Goal: Information Seeking & Learning: Learn about a topic

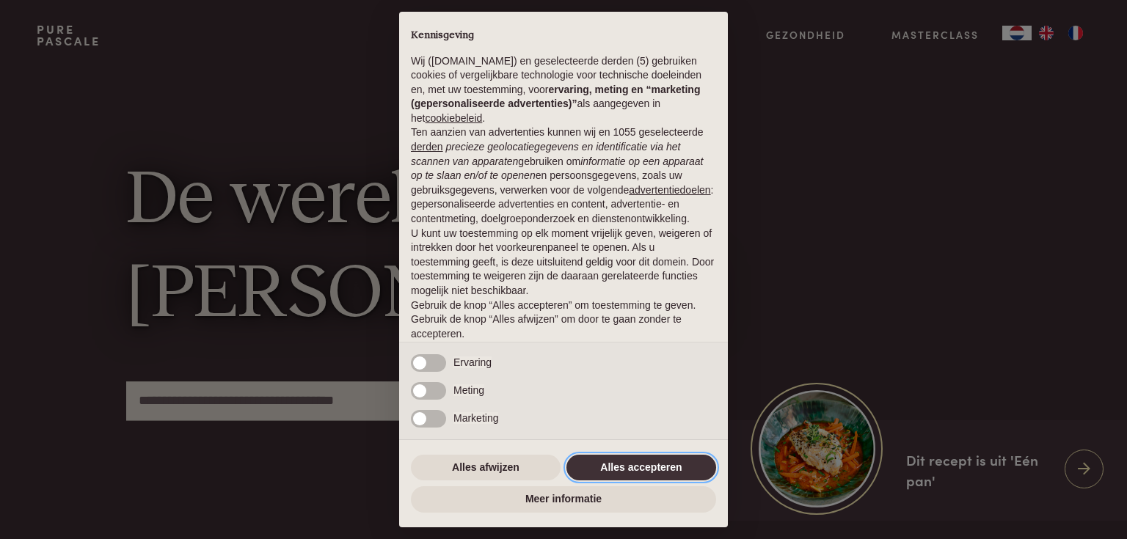
click at [645, 470] on button "Alles accepteren" at bounding box center [641, 468] width 150 height 26
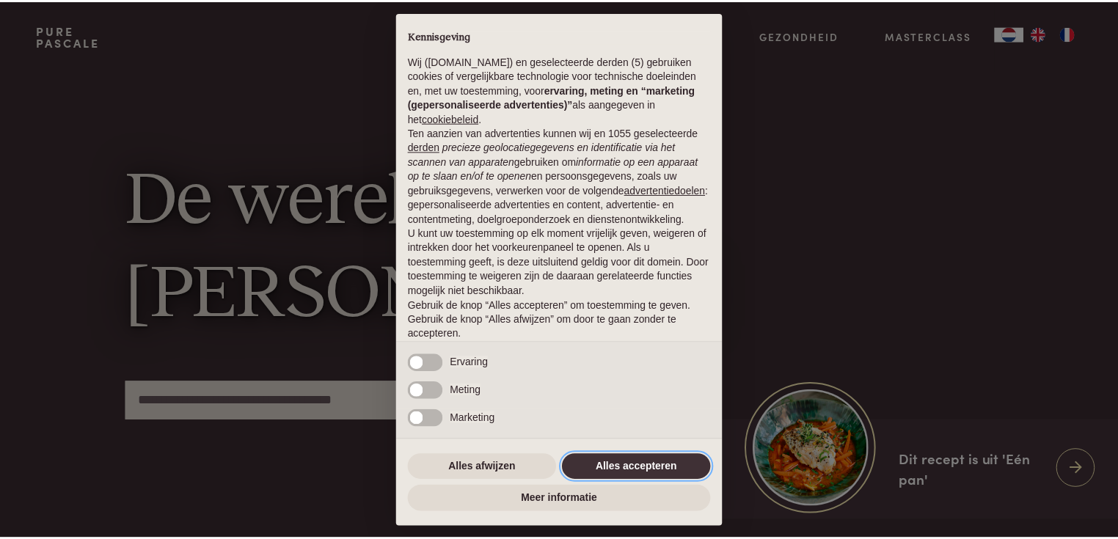
scroll to position [50, 0]
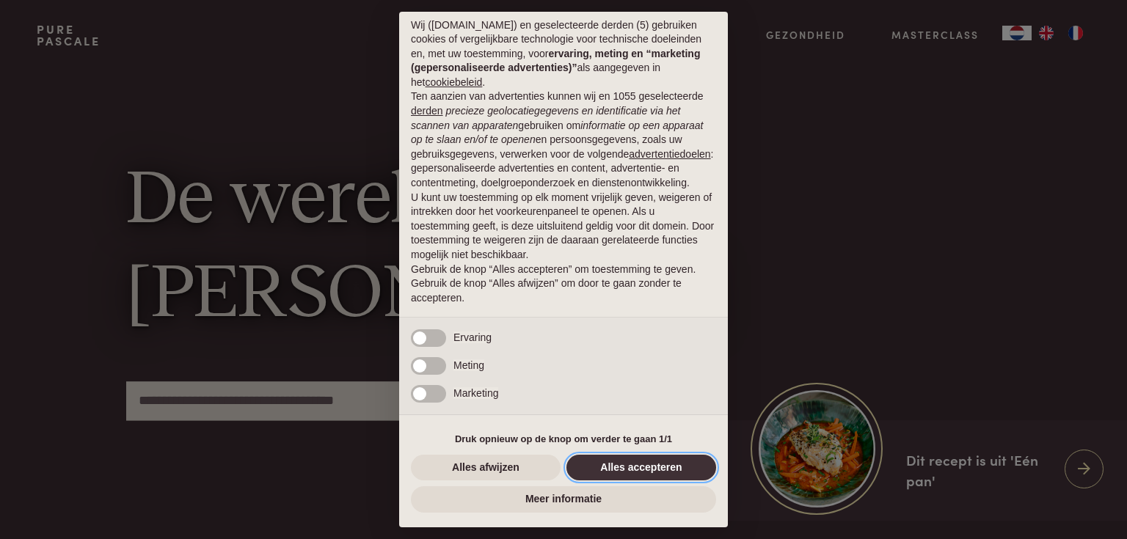
click at [638, 466] on button "Alles accepteren" at bounding box center [641, 468] width 150 height 26
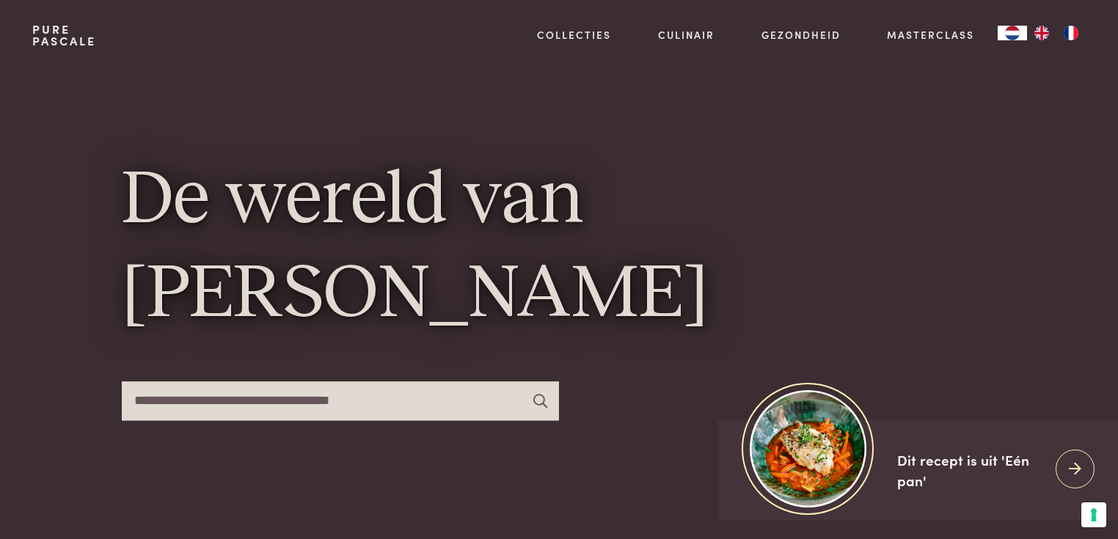
click at [1074, 26] on img "FR" at bounding box center [1071, 33] width 18 height 15
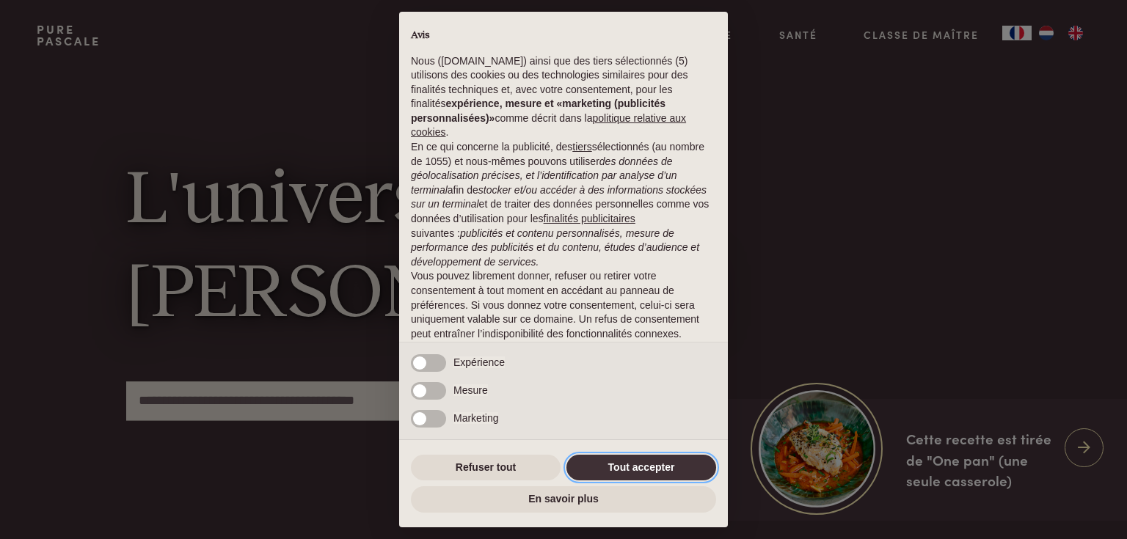
click at [684, 462] on button "Tout accepter" at bounding box center [641, 468] width 150 height 26
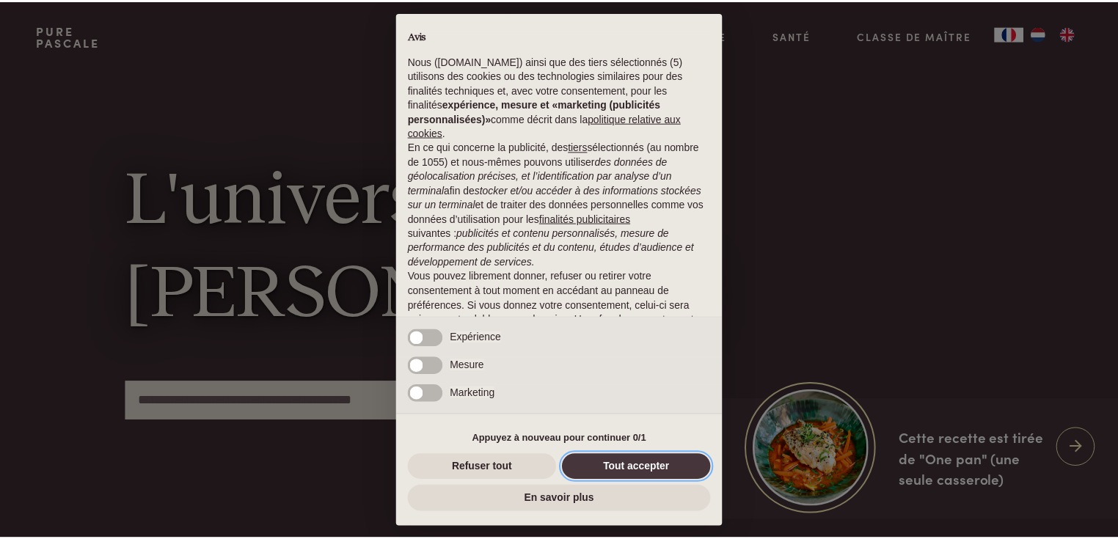
scroll to position [65, 0]
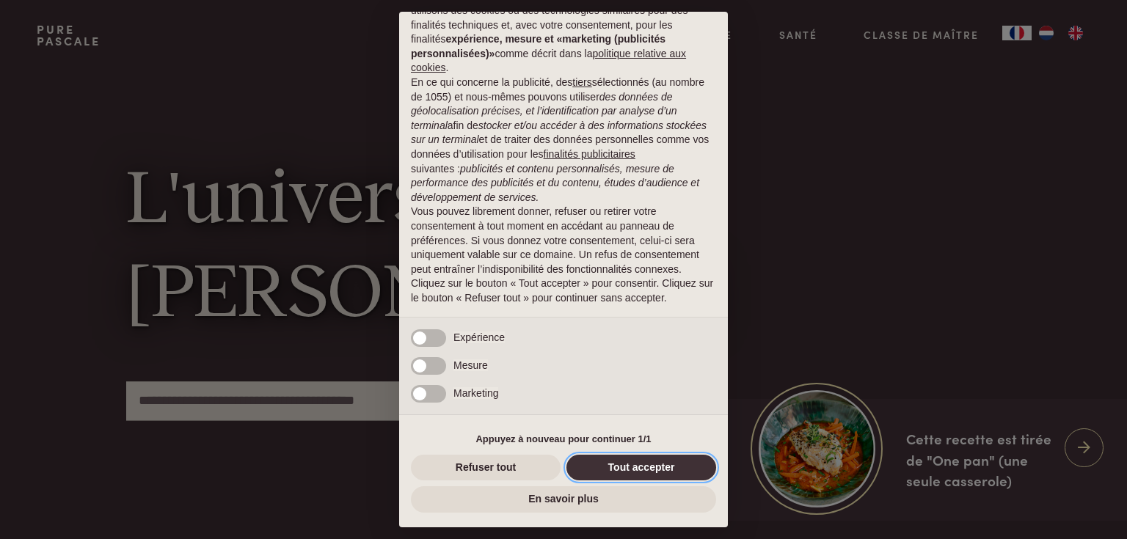
click at [608, 471] on button "Tout accepter" at bounding box center [641, 468] width 150 height 26
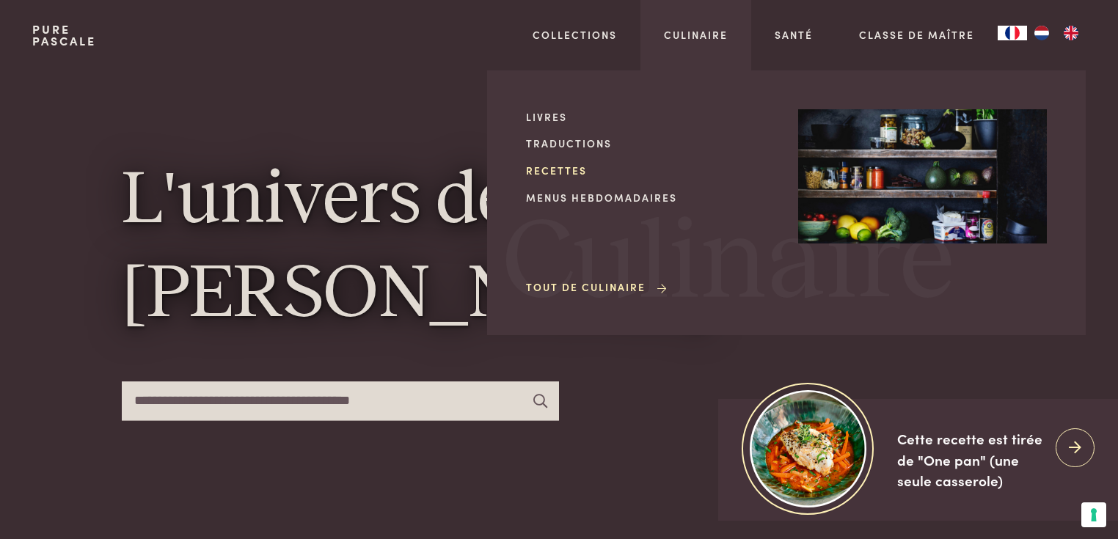
click at [558, 167] on link "Recettes" at bounding box center [650, 170] width 249 height 15
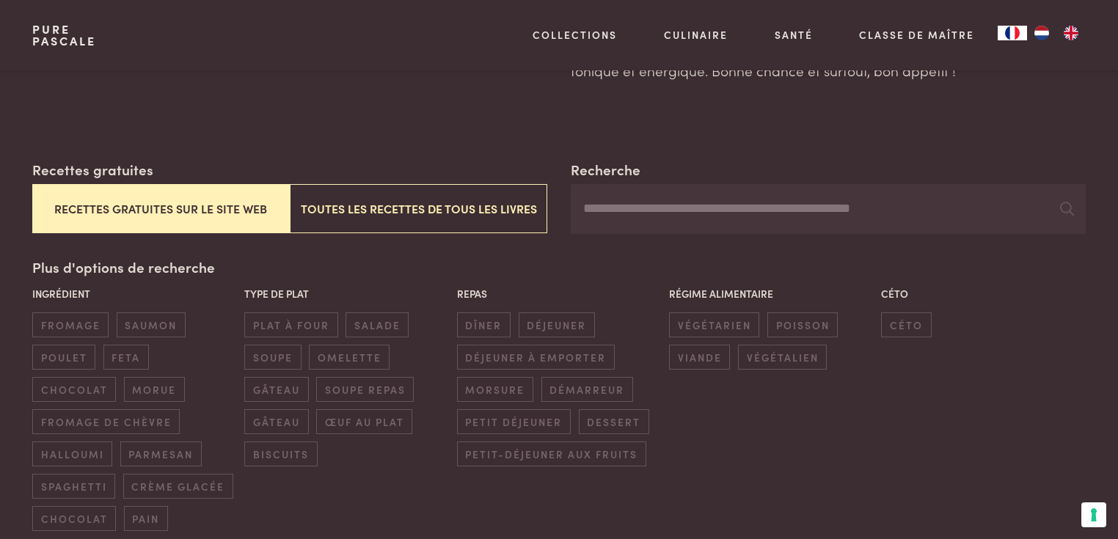
scroll to position [235, 0]
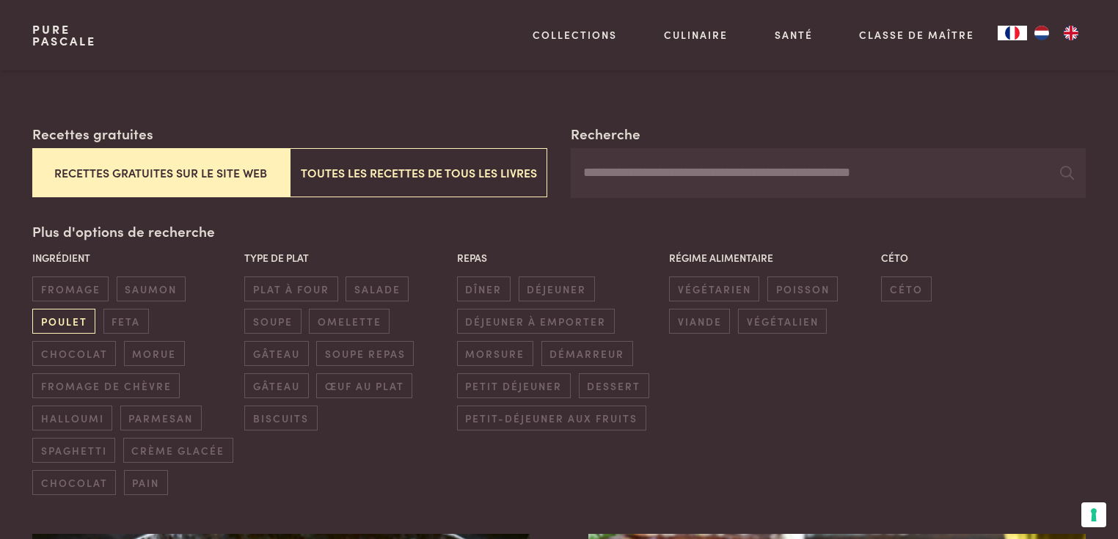
click at [46, 314] on span "poulet" at bounding box center [63, 321] width 63 height 24
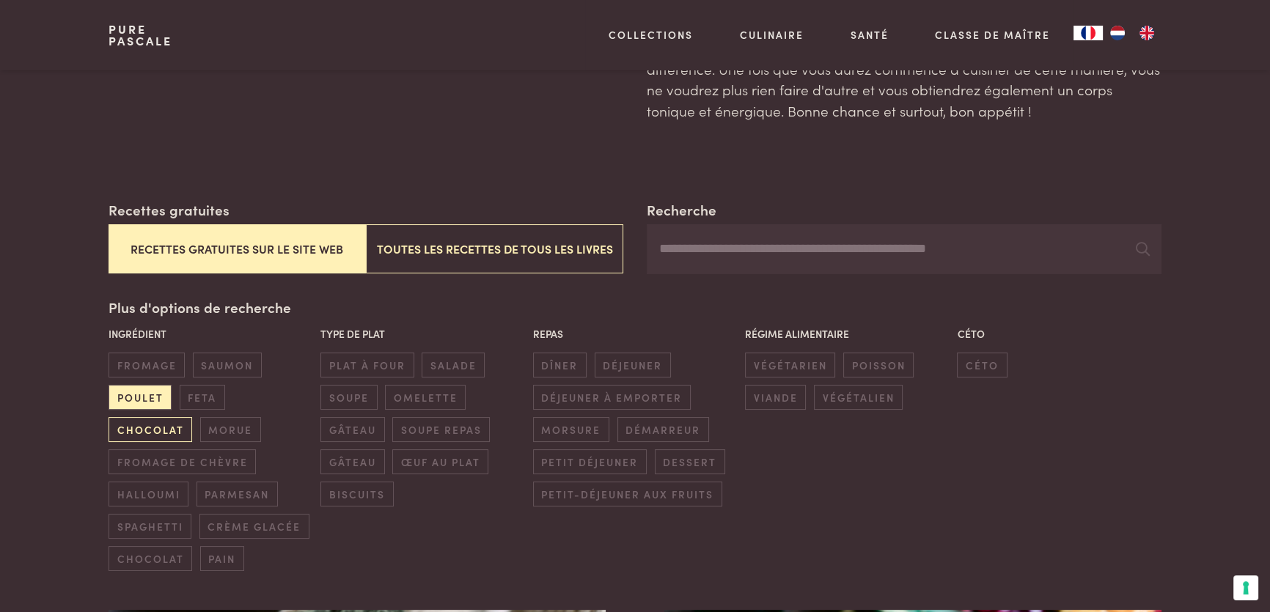
scroll to position [246, 0]
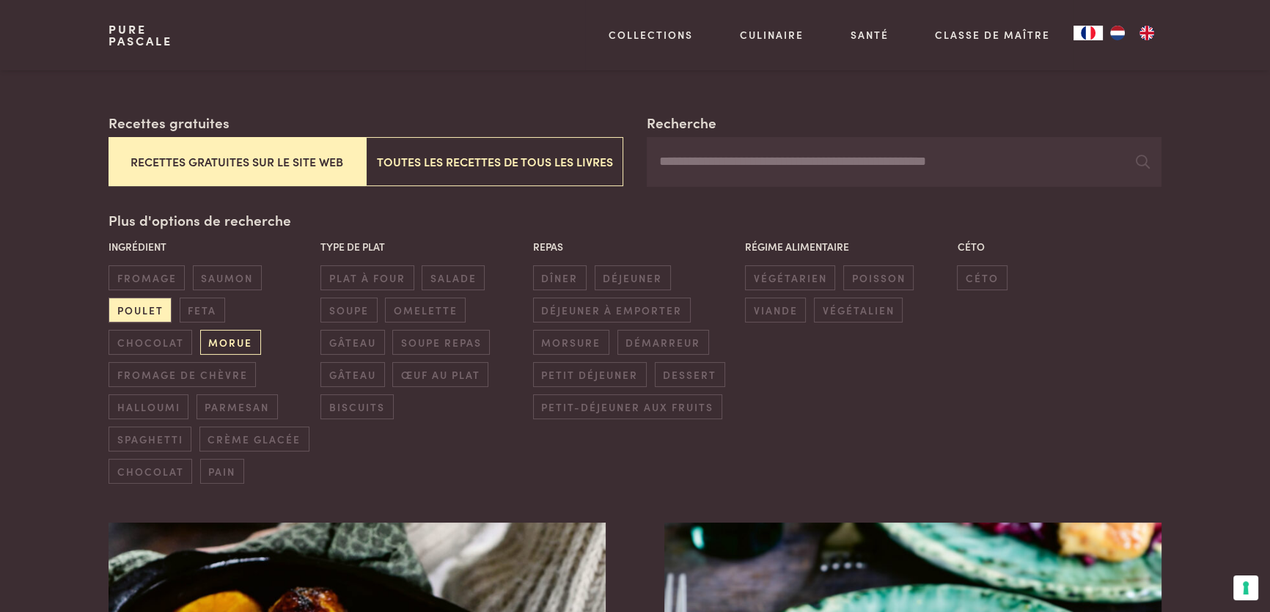
click at [205, 337] on span "morue" at bounding box center [230, 342] width 61 height 24
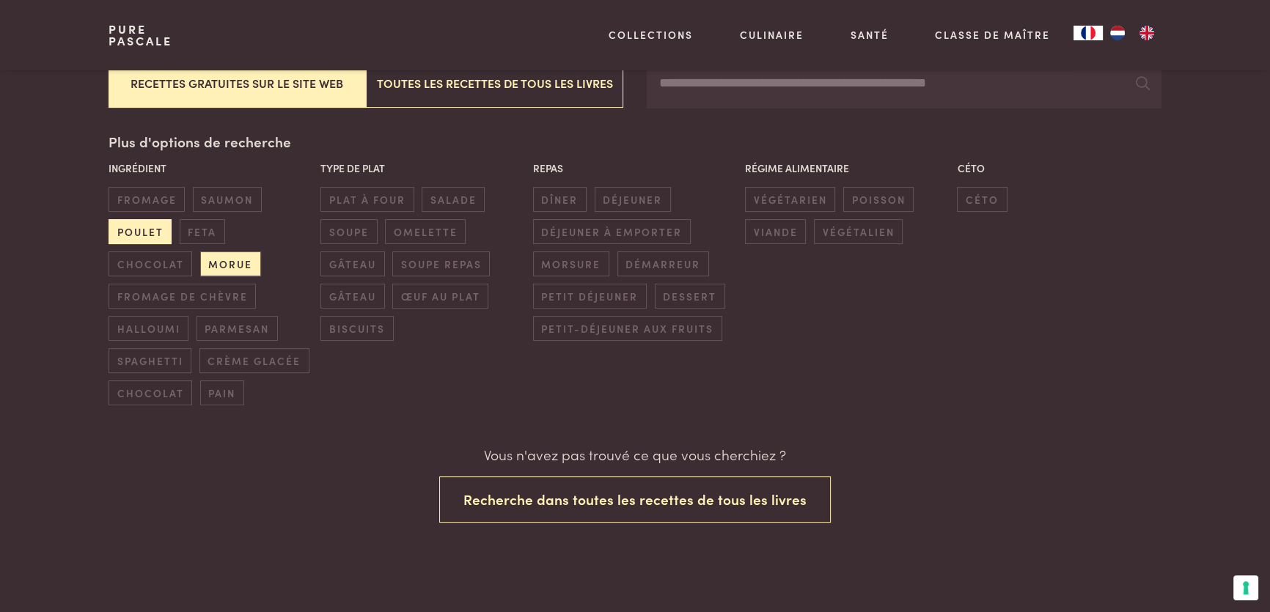
click at [141, 233] on span "poulet" at bounding box center [140, 231] width 63 height 24
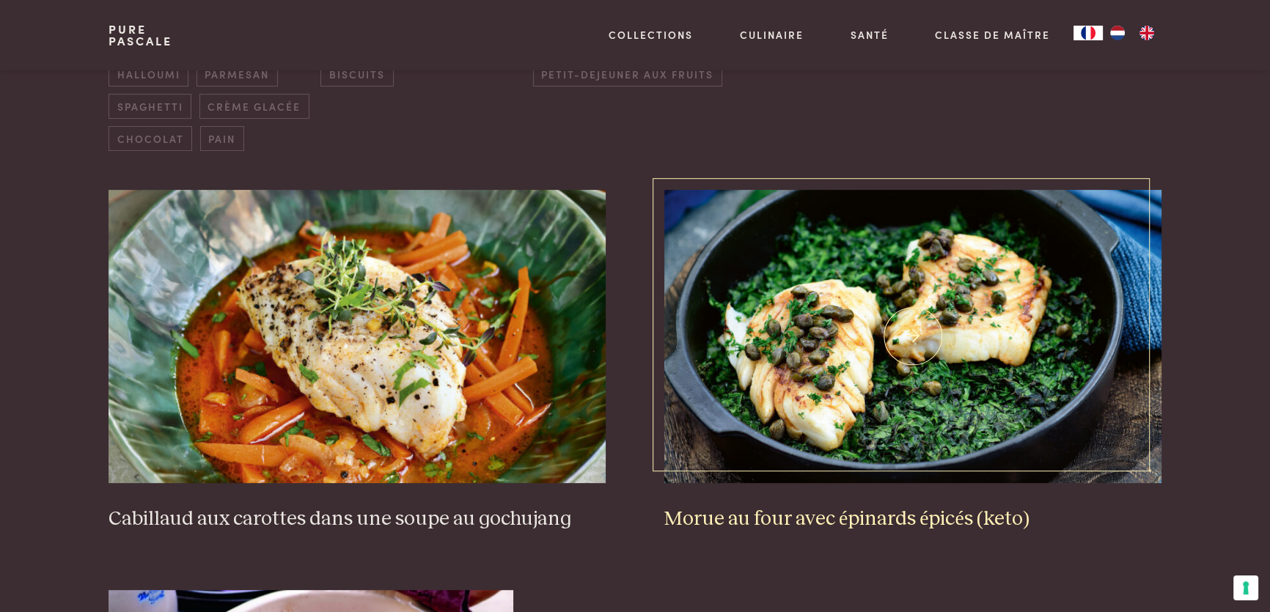
scroll to position [624, 0]
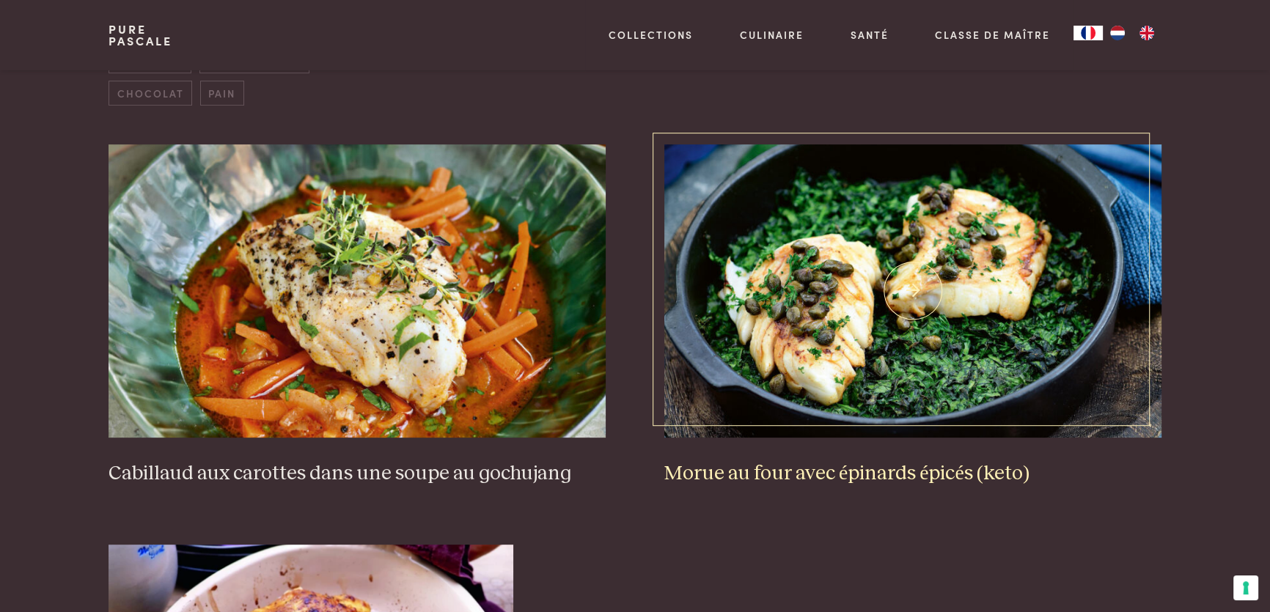
drag, startPoint x: 931, startPoint y: 464, endPoint x: 934, endPoint y: 452, distance: 12.3
click at [931, 464] on h3 "Morue au four avec épinards épicés (keto)" at bounding box center [913, 474] width 497 height 26
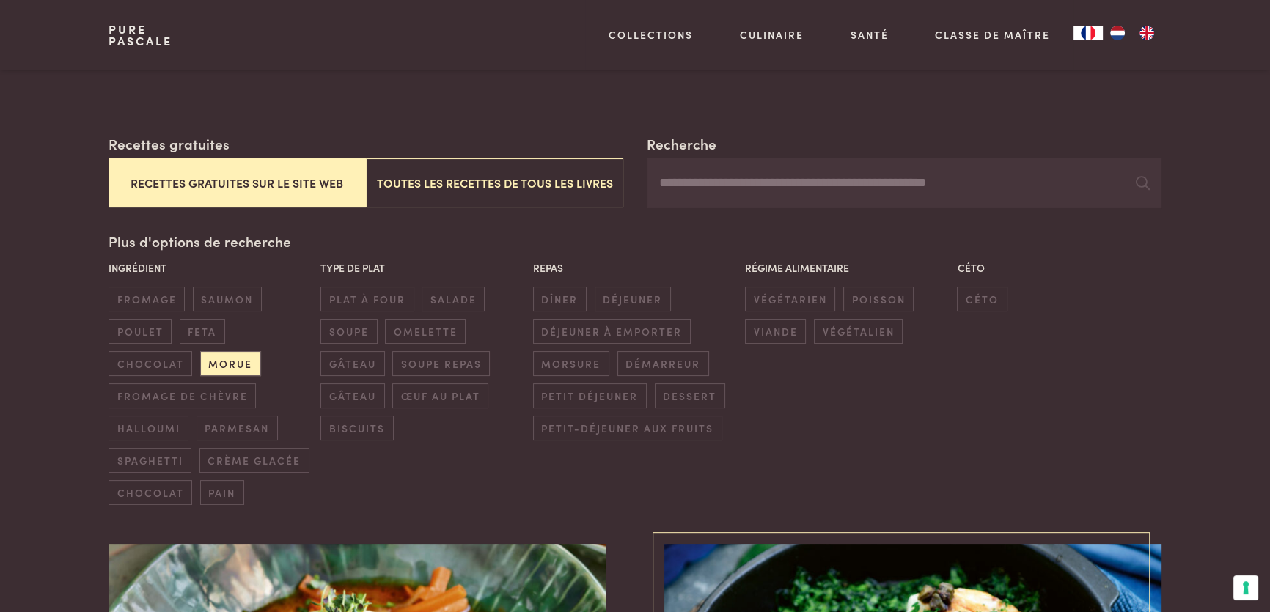
scroll to position [0, 0]
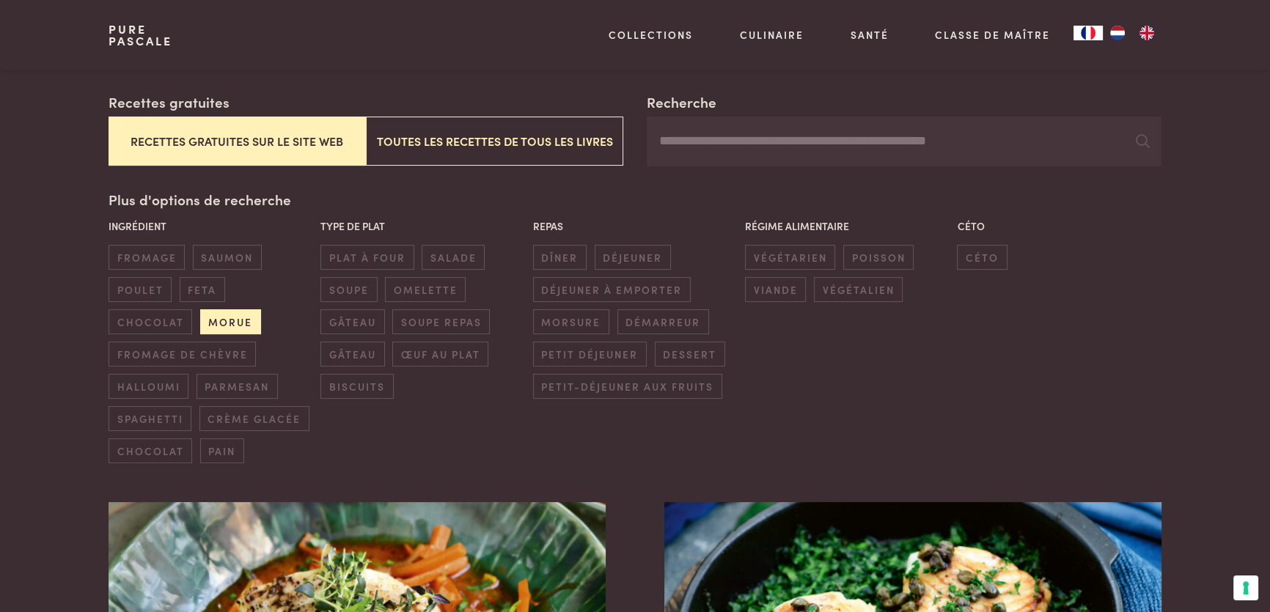
click at [228, 325] on span "morue" at bounding box center [230, 322] width 61 height 24
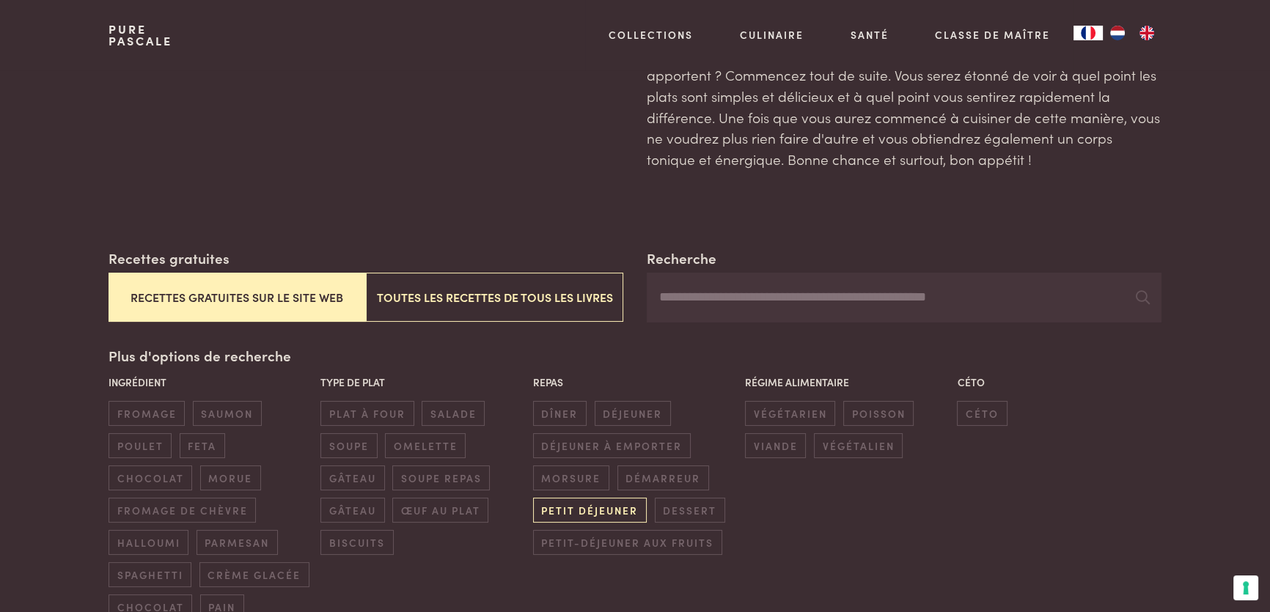
scroll to position [224, 0]
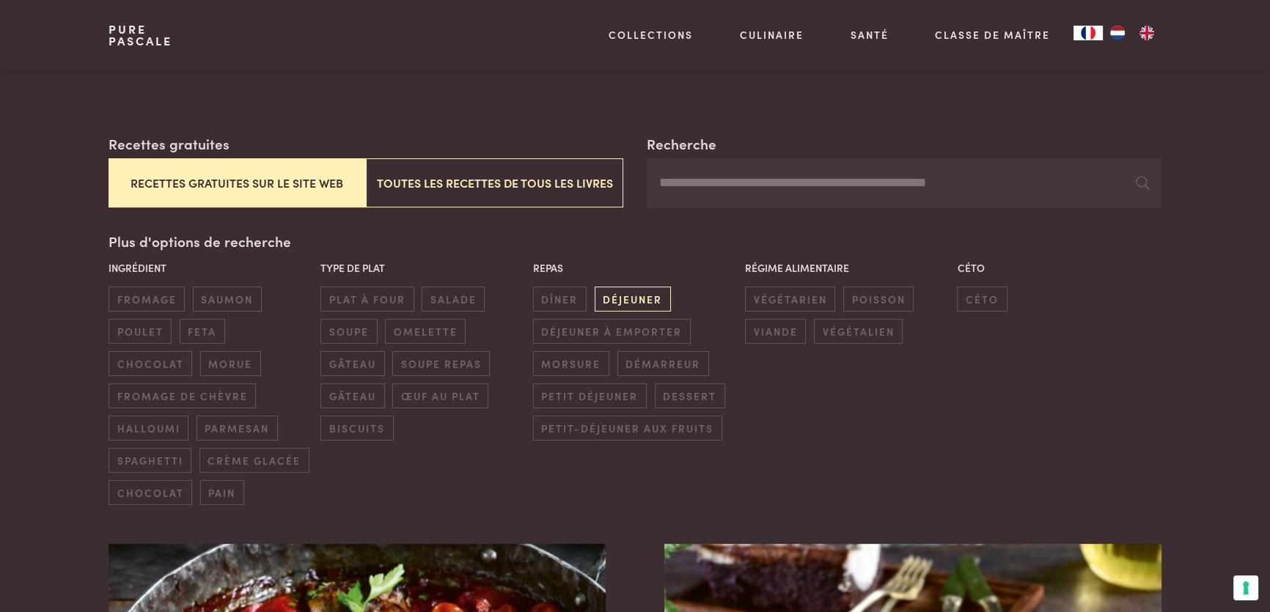
drag, startPoint x: 550, startPoint y: 299, endPoint x: 597, endPoint y: 301, distance: 47.0
click at [550, 299] on span "dîner" at bounding box center [560, 299] width 54 height 24
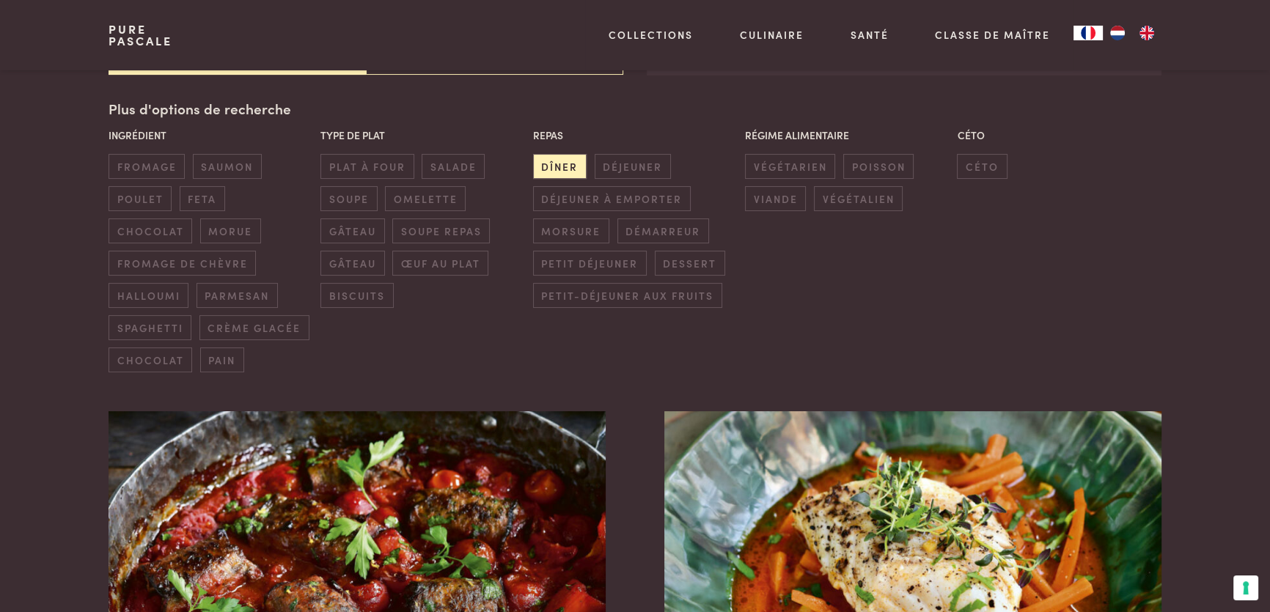
scroll to position [358, 0]
click at [620, 159] on span "déjeuner" at bounding box center [633, 165] width 76 height 24
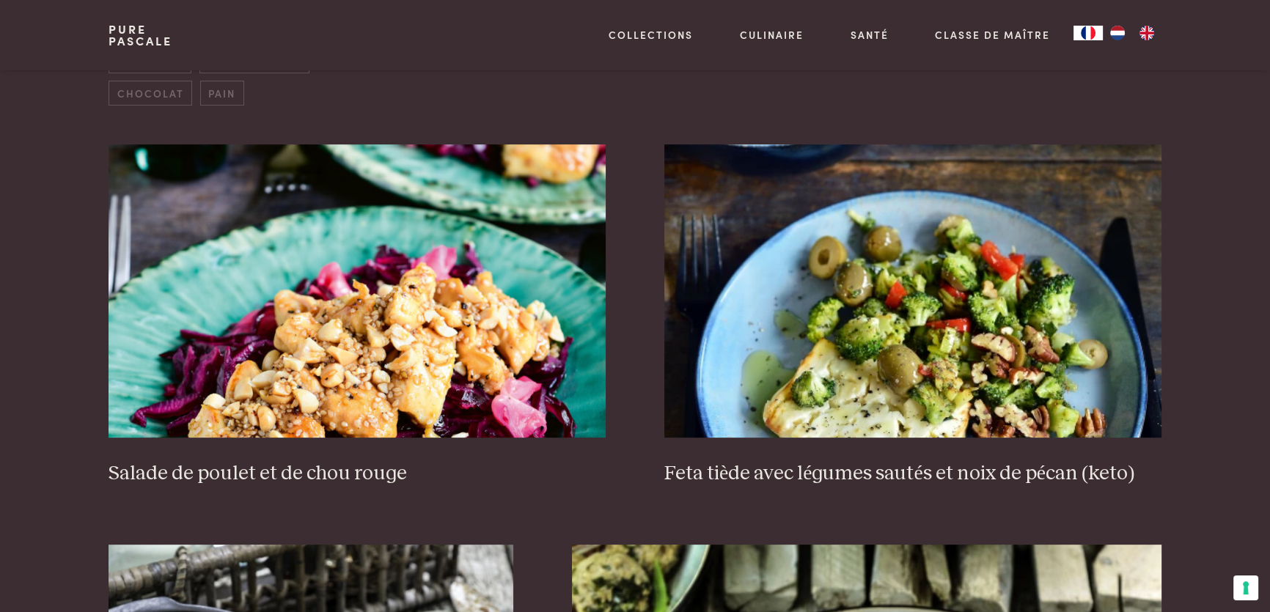
scroll to position [291, 0]
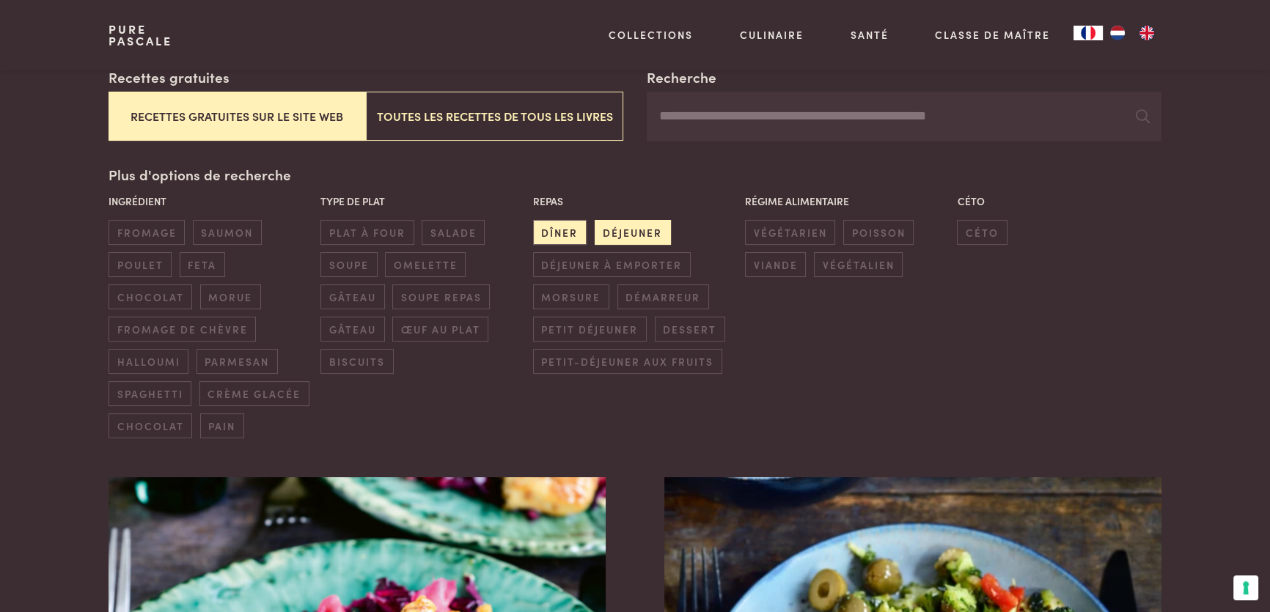
click at [639, 224] on span "déjeuner" at bounding box center [633, 232] width 76 height 24
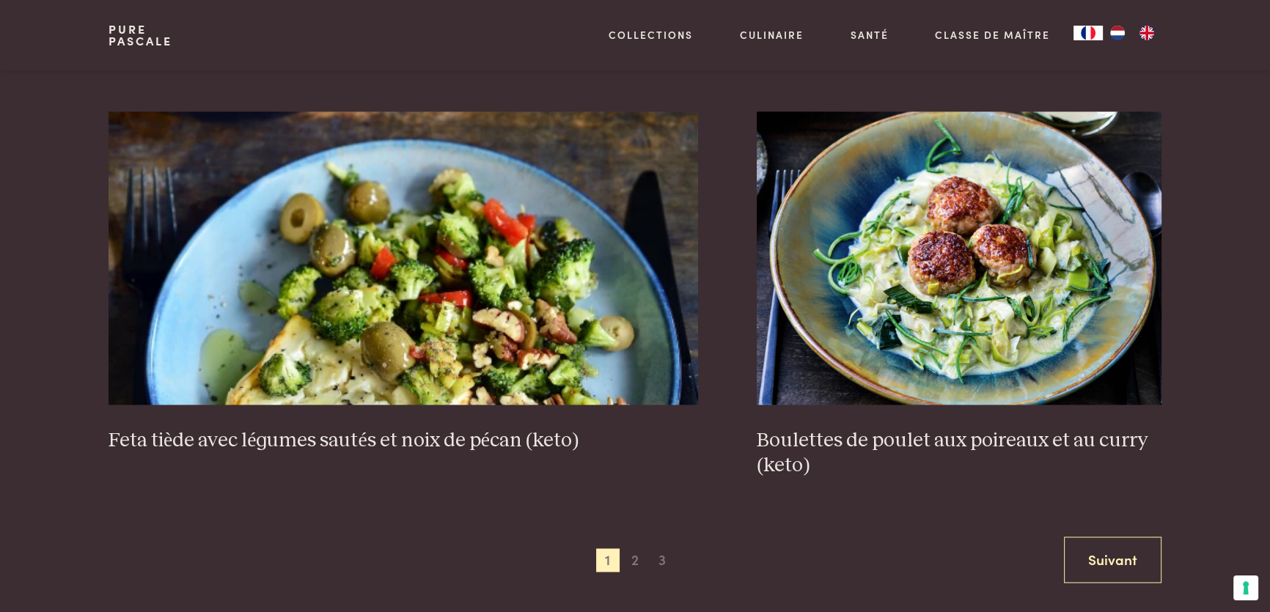
scroll to position [2824, 0]
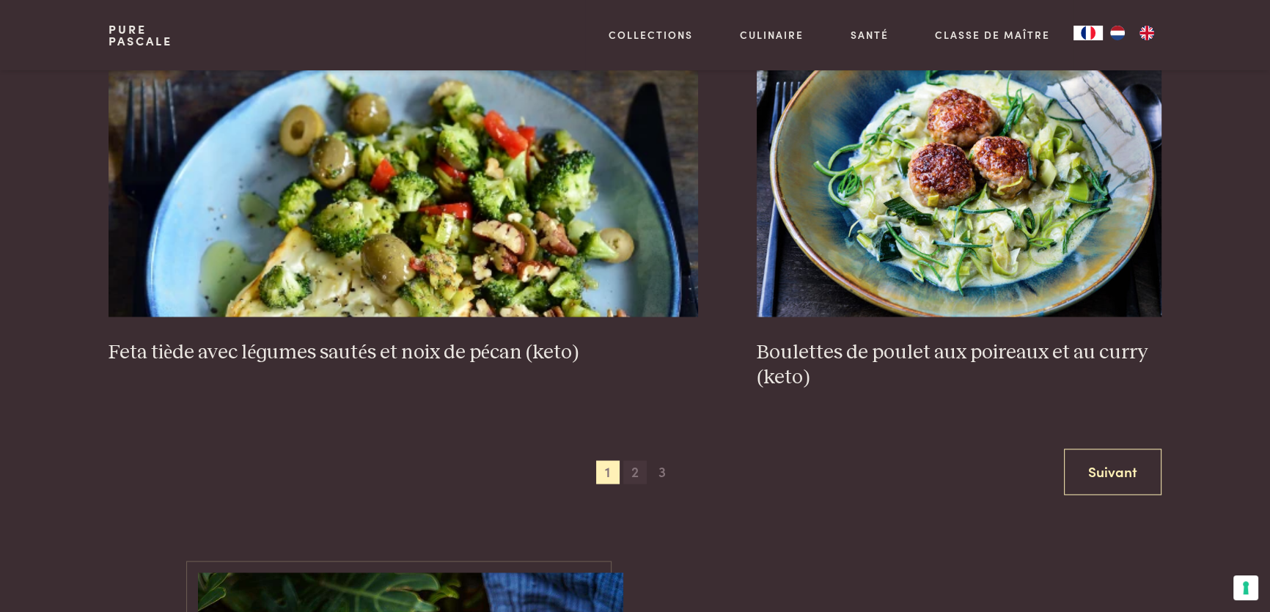
click at [635, 469] on span "2" at bounding box center [634, 472] width 23 height 23
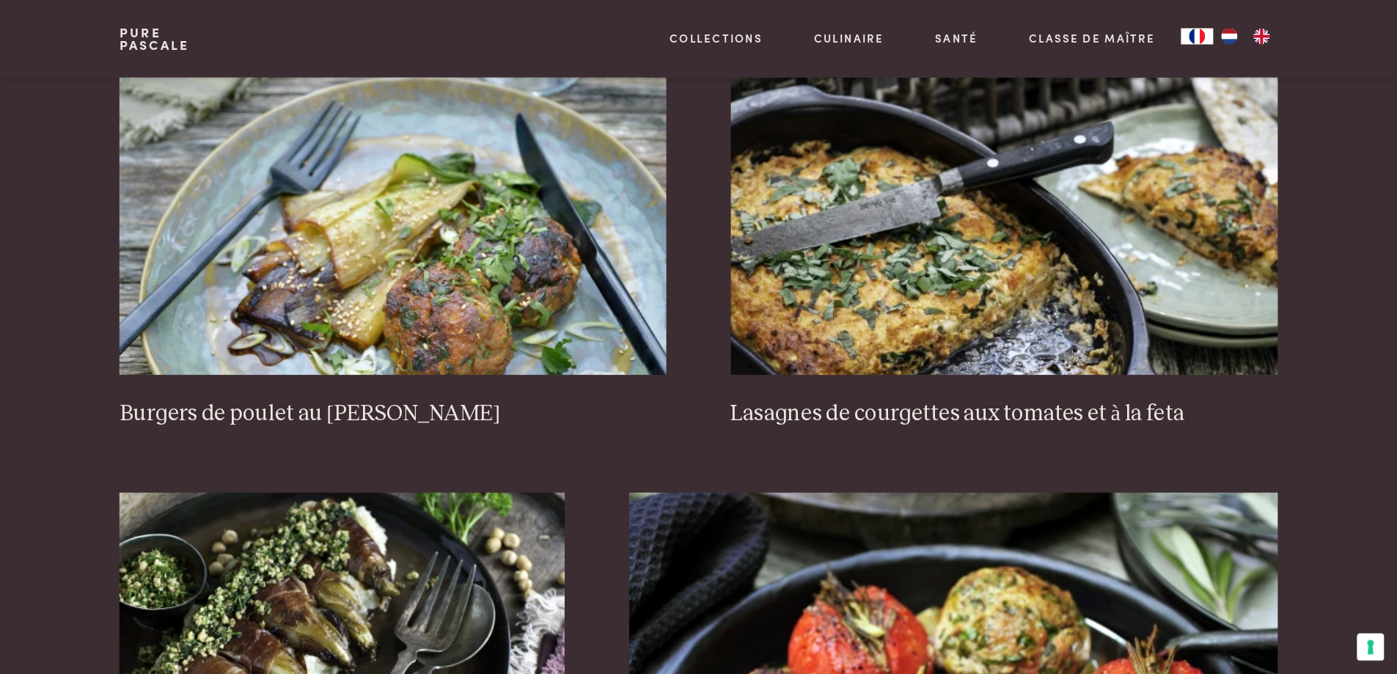
scroll to position [1958, 0]
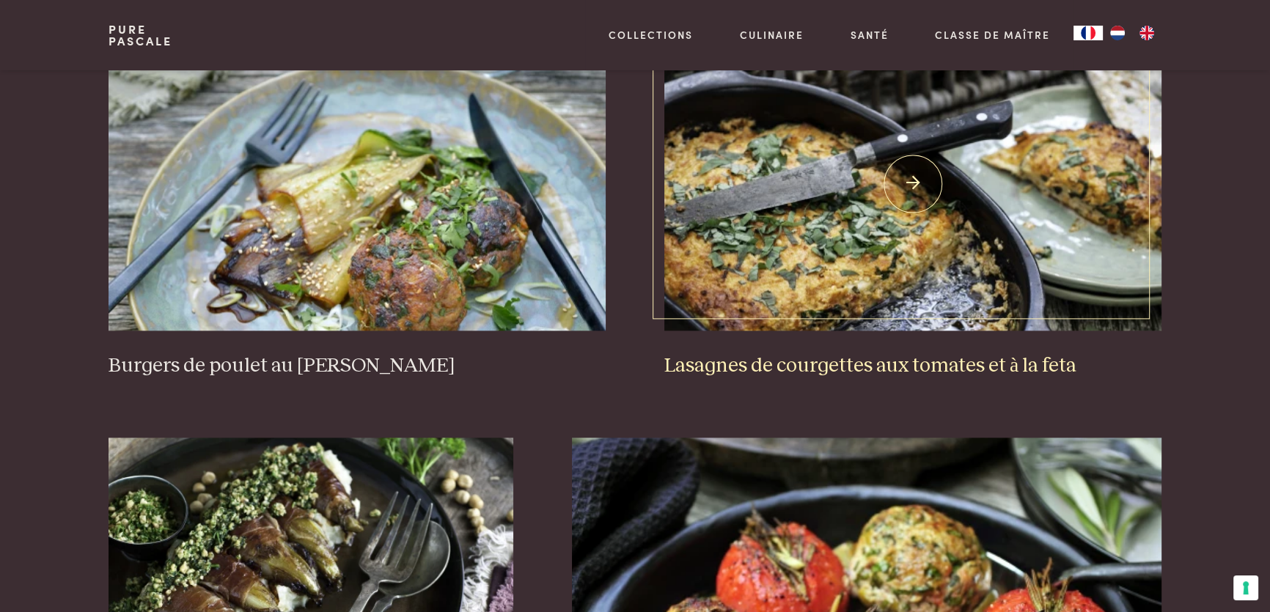
click at [1004, 363] on h3 "Lasagnes de courgettes aux tomates et à la feta" at bounding box center [913, 367] width 497 height 26
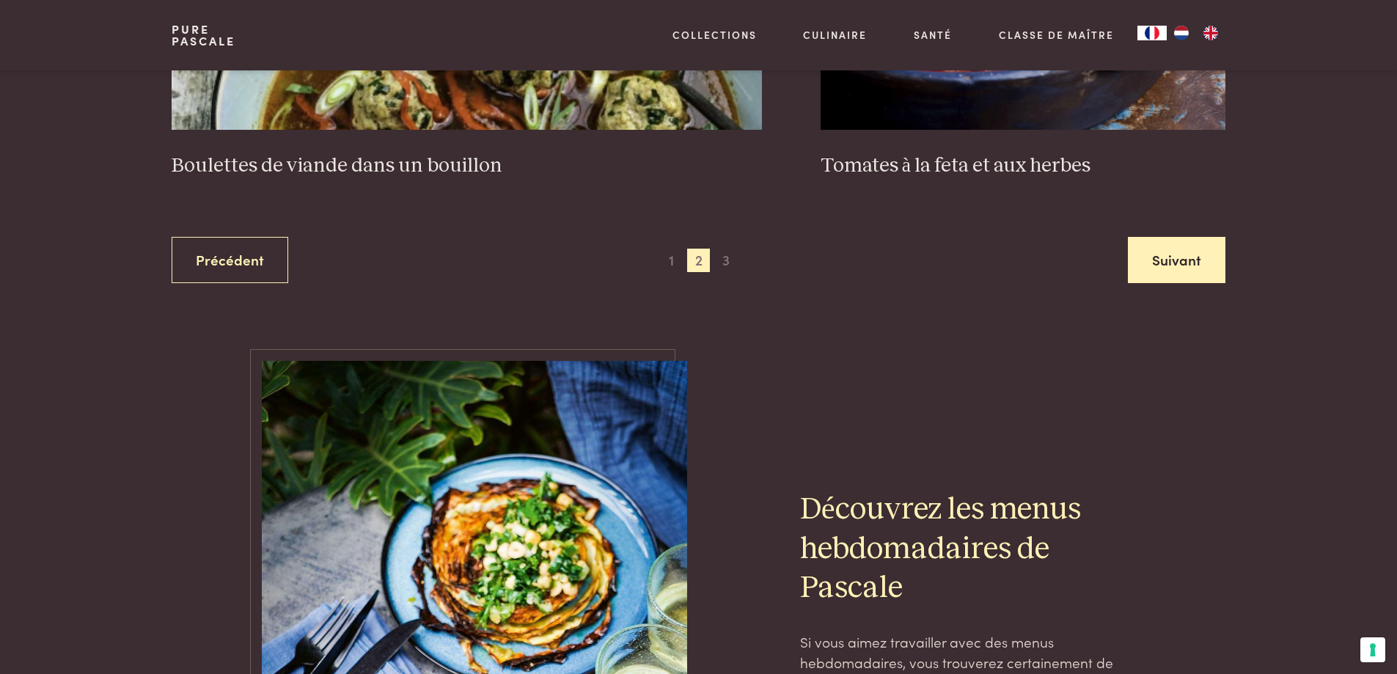
click at [1117, 271] on link "Suivant" at bounding box center [1177, 260] width 98 height 46
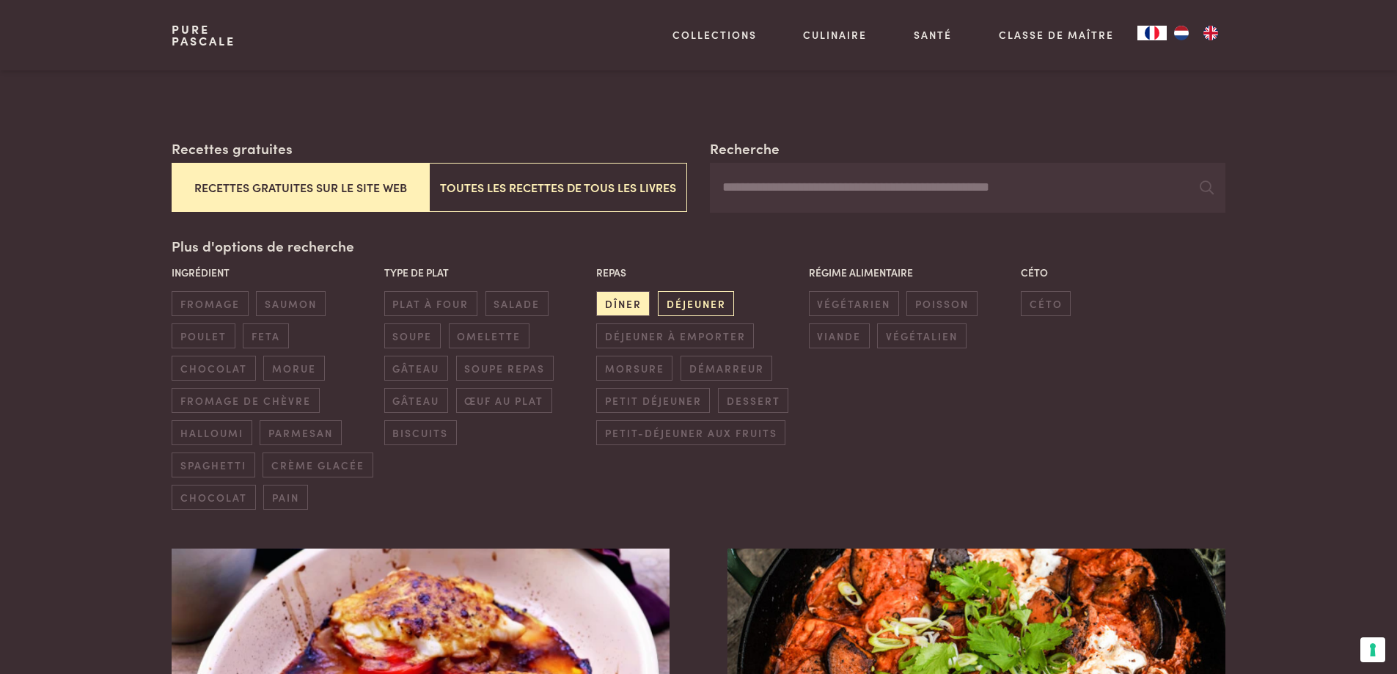
click at [692, 296] on span "déjeuner" at bounding box center [696, 303] width 76 height 24
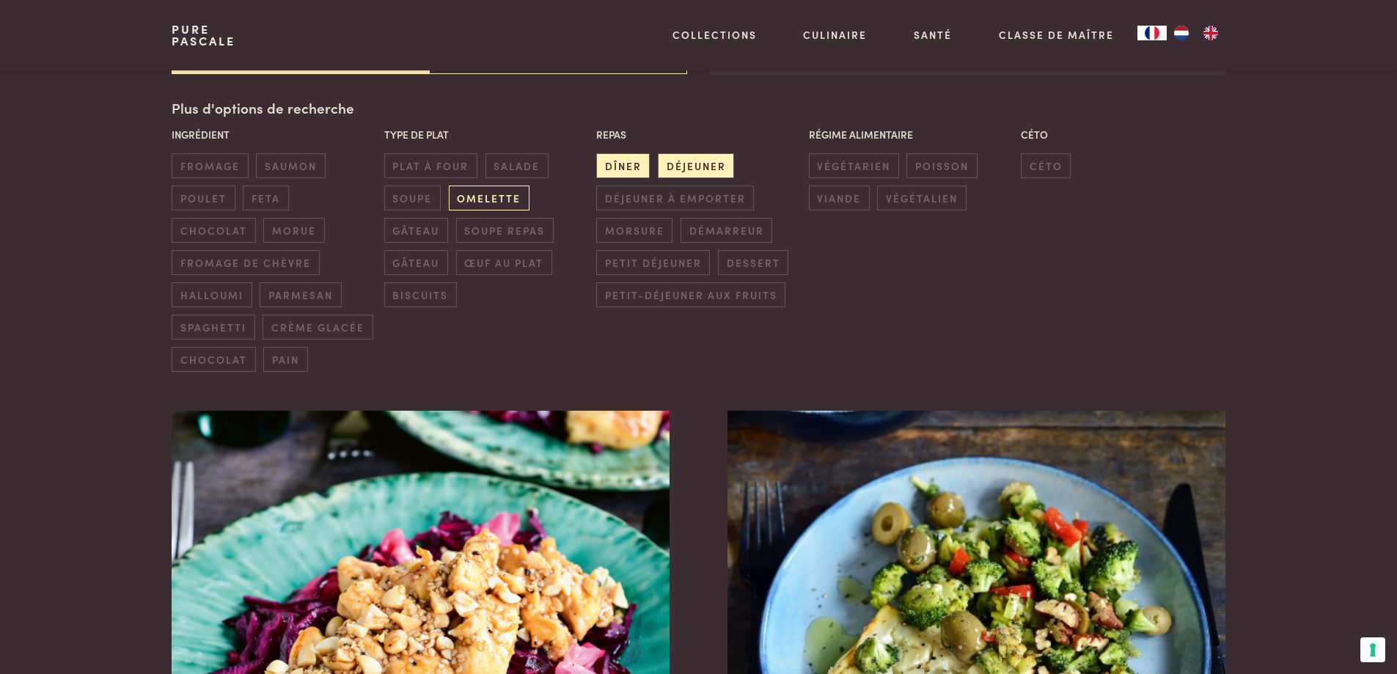
drag, startPoint x: 610, startPoint y: 167, endPoint x: 480, endPoint y: 203, distance: 134.9
click at [610, 166] on span "dîner" at bounding box center [623, 165] width 54 height 24
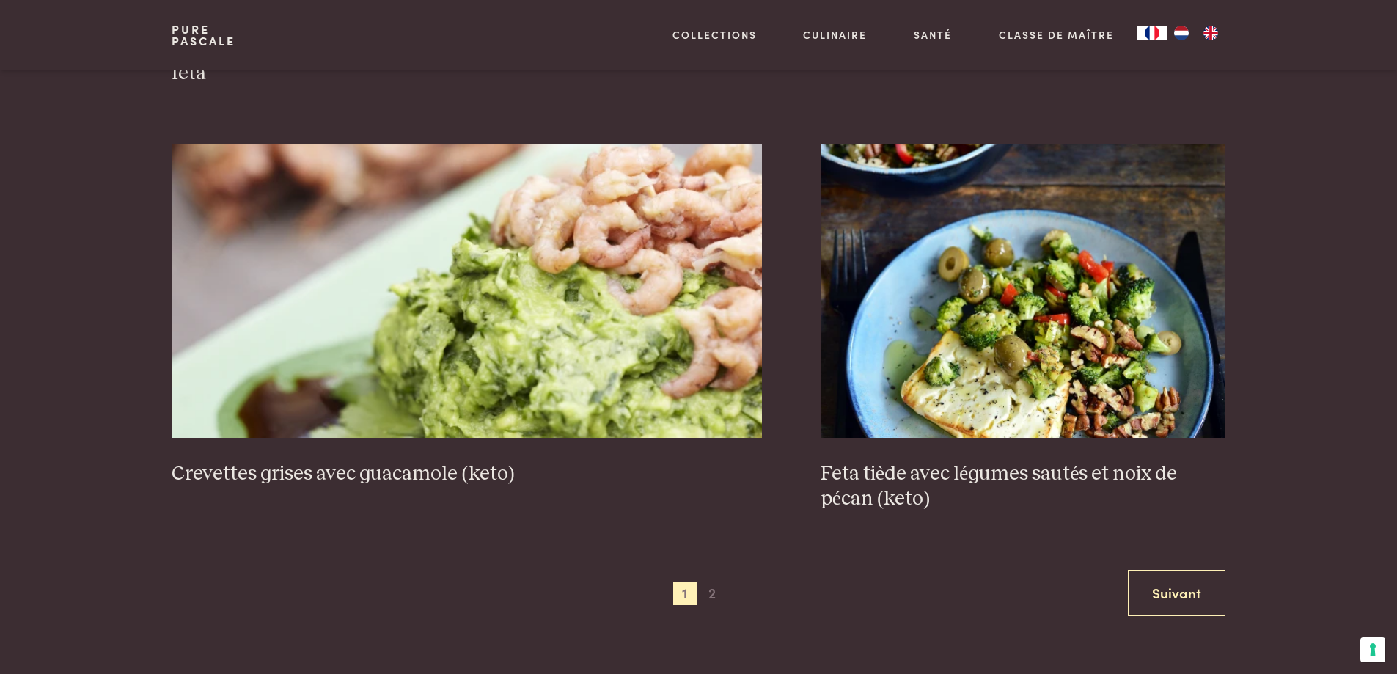
scroll to position [2852, 0]
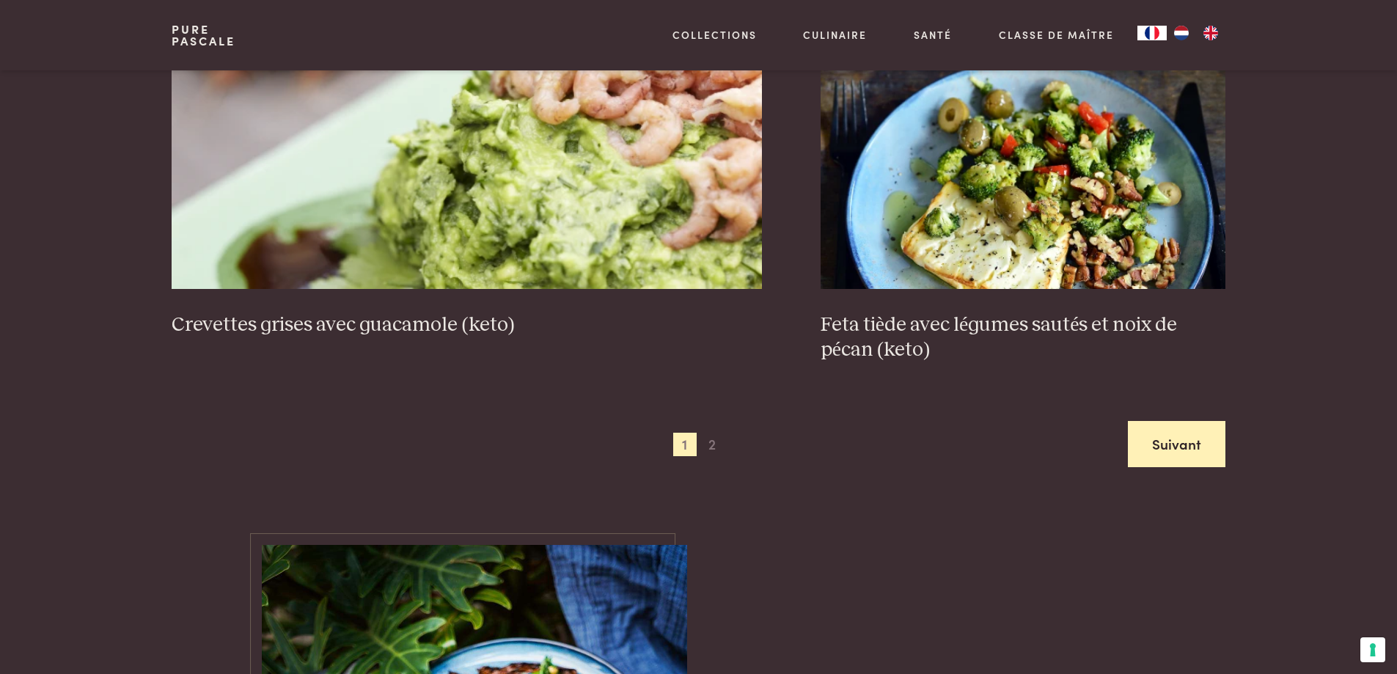
click at [1117, 422] on link "Suivant" at bounding box center [1177, 444] width 98 height 46
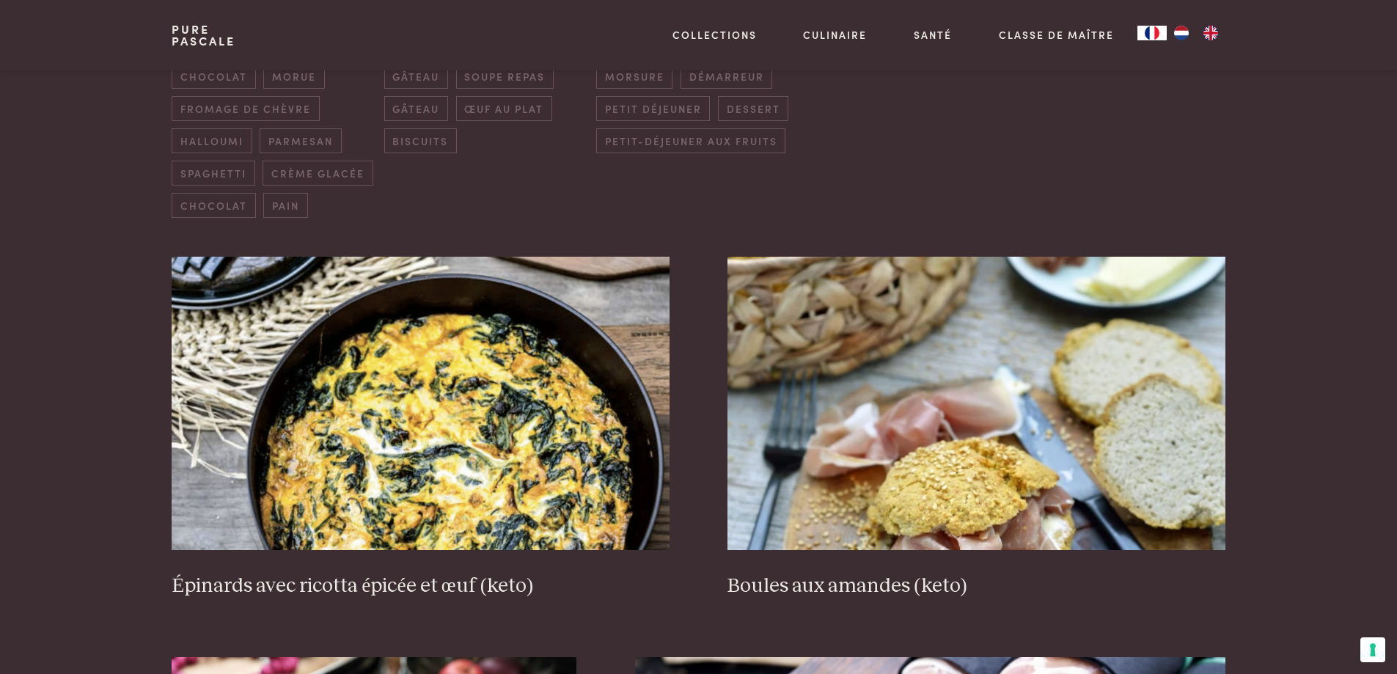
scroll to position [651, 0]
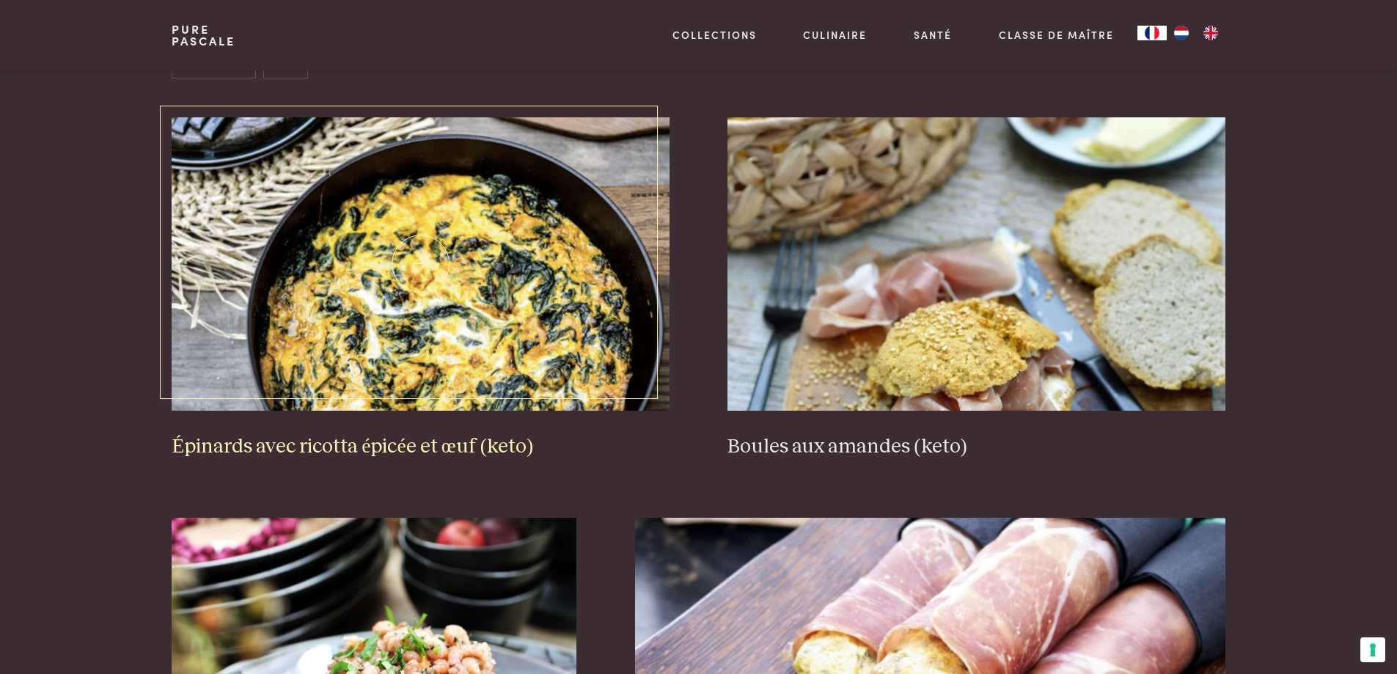
click at [476, 452] on h3 "Épinards avec ricotta épicée et œuf (keto)" at bounding box center [420, 447] width 497 height 26
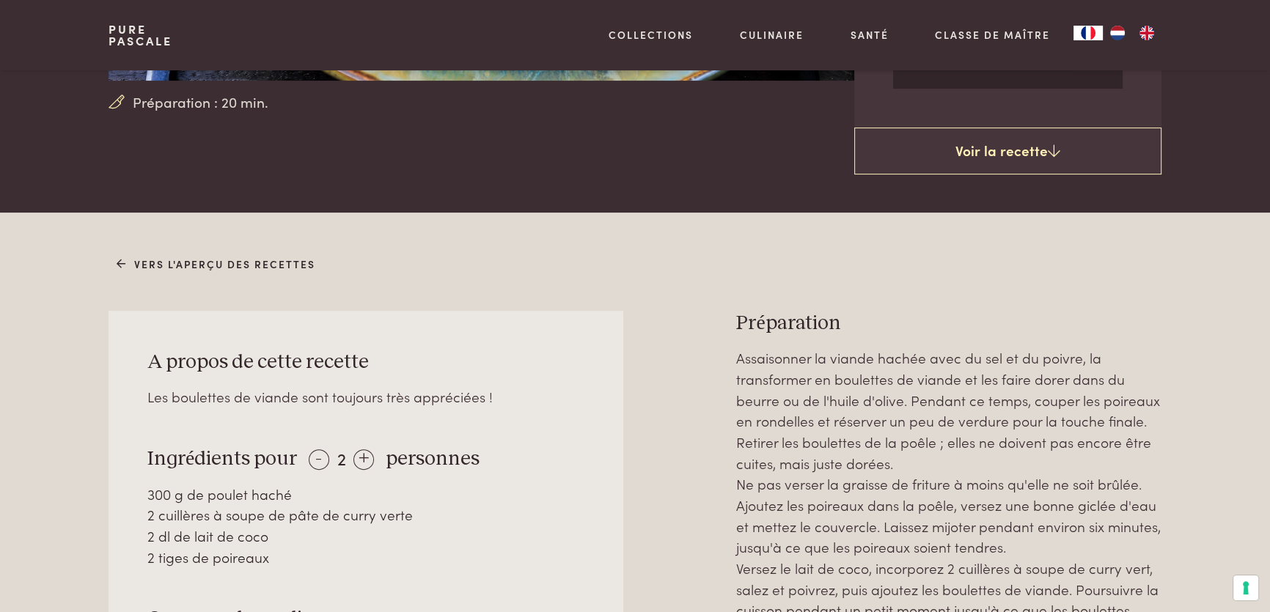
scroll to position [667, 0]
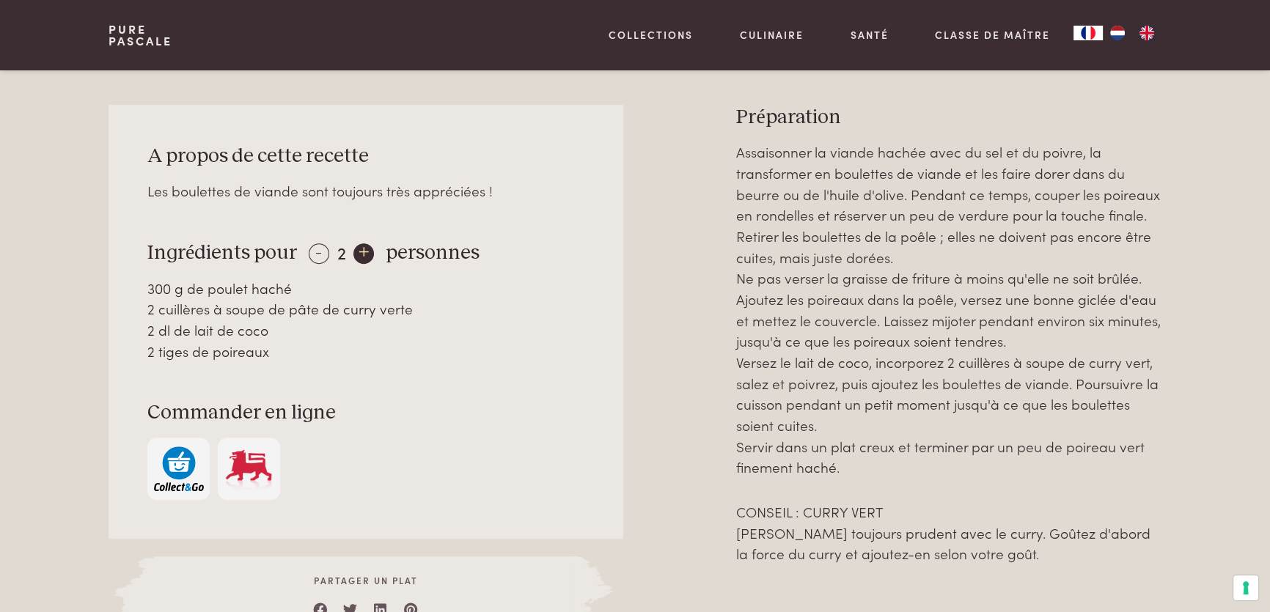
click at [356, 251] on div "+" at bounding box center [364, 254] width 21 height 21
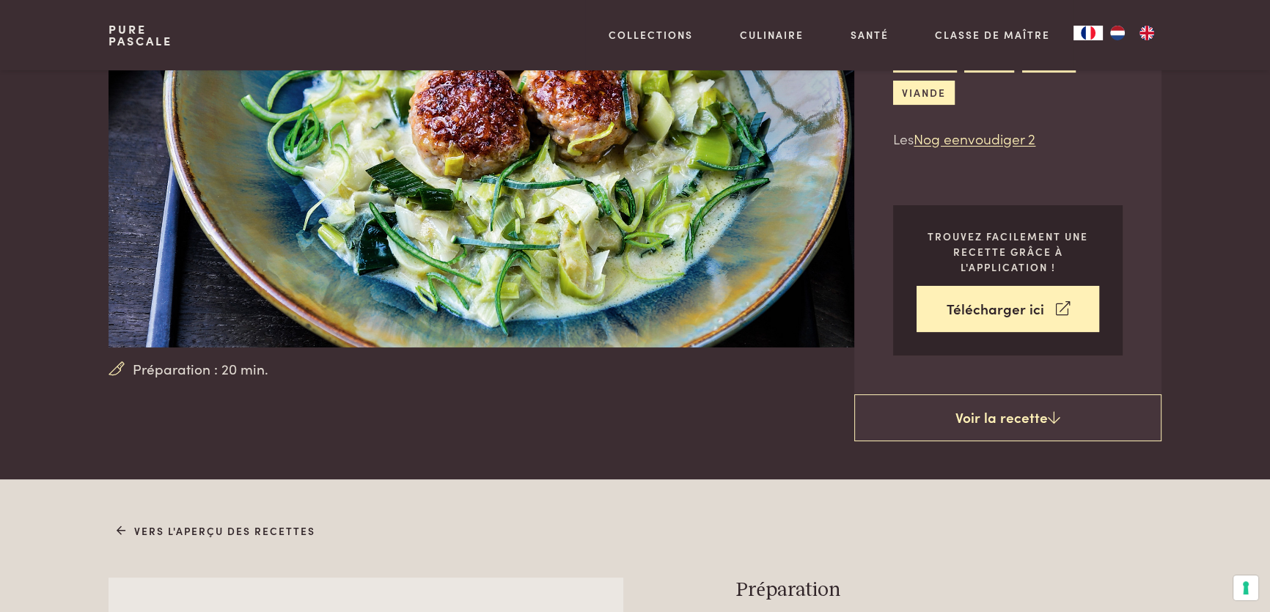
scroll to position [0, 0]
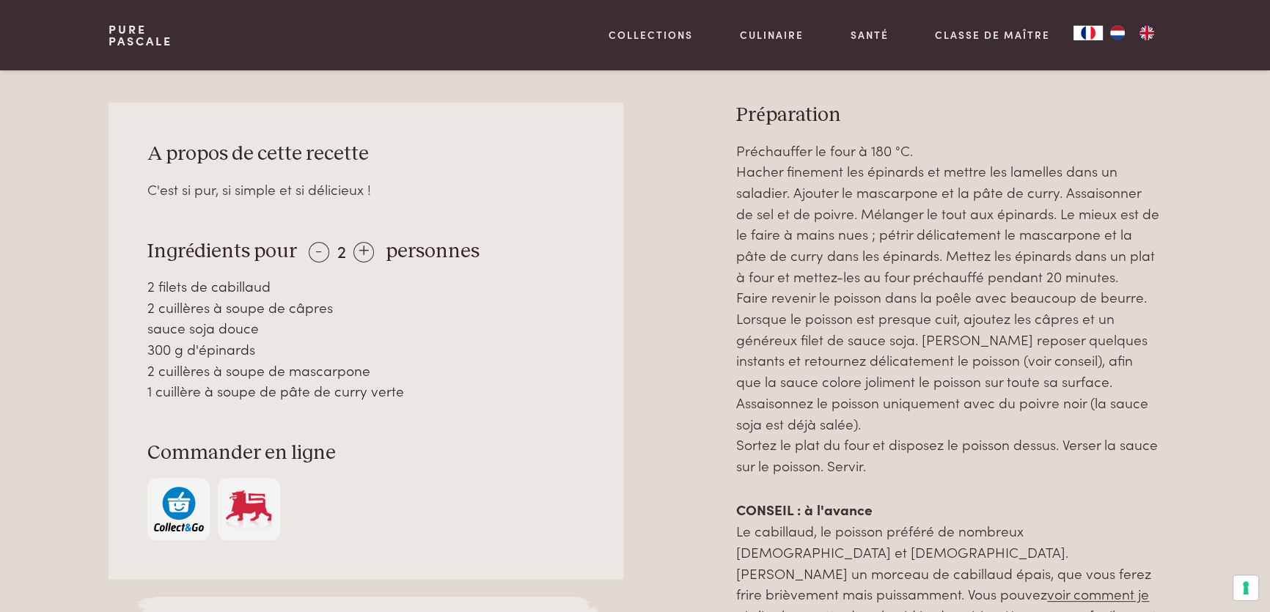
scroll to position [667, 0]
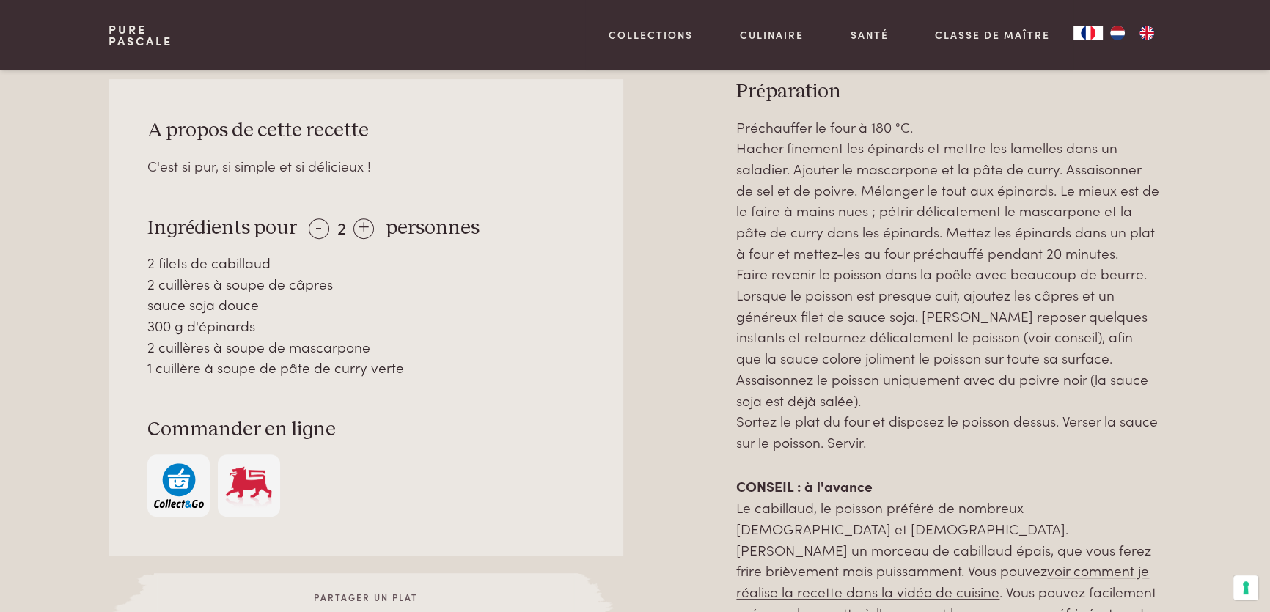
drag, startPoint x: 352, startPoint y: 230, endPoint x: 160, endPoint y: 235, distance: 192.2
click at [354, 230] on div "+" at bounding box center [364, 229] width 21 height 21
drag, startPoint x: 634, startPoint y: 297, endPoint x: 626, endPoint y: 296, distance: 8.2
click at [634, 297] on div "A propos de cette recette C'est si pur, si simple et si délicieux ! Ingrédients…" at bounding box center [635, 532] width 1053 height 907
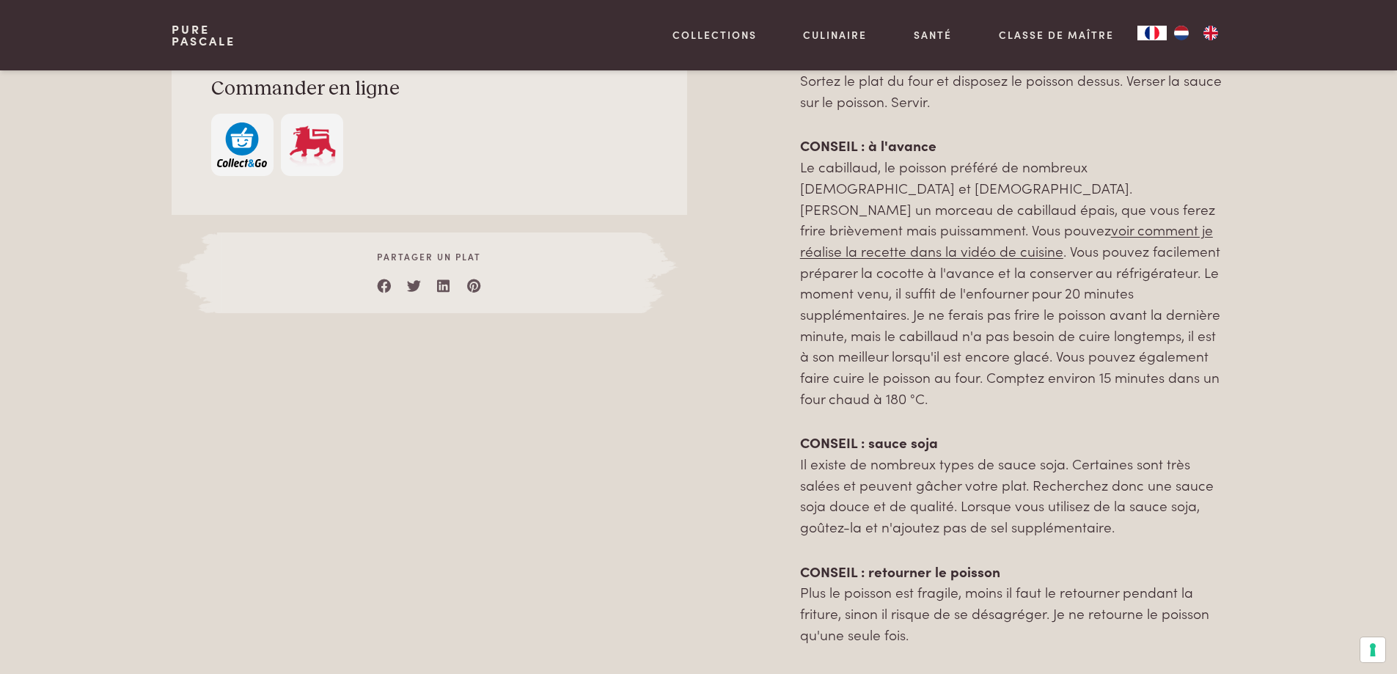
scroll to position [1033, 0]
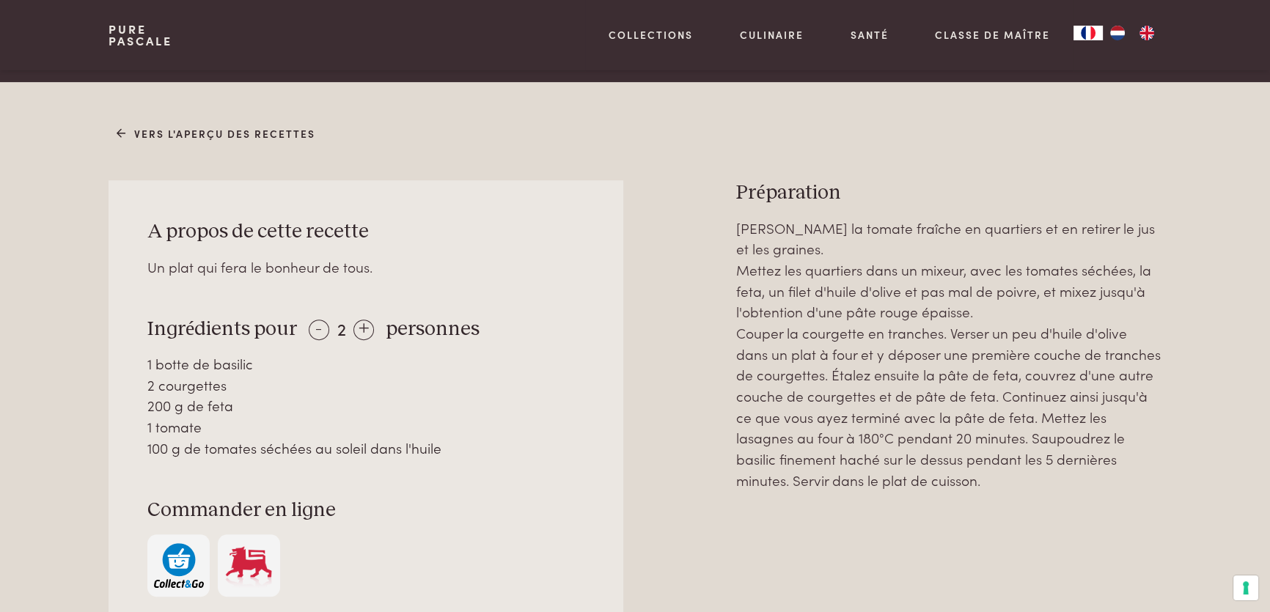
scroll to position [600, 0]
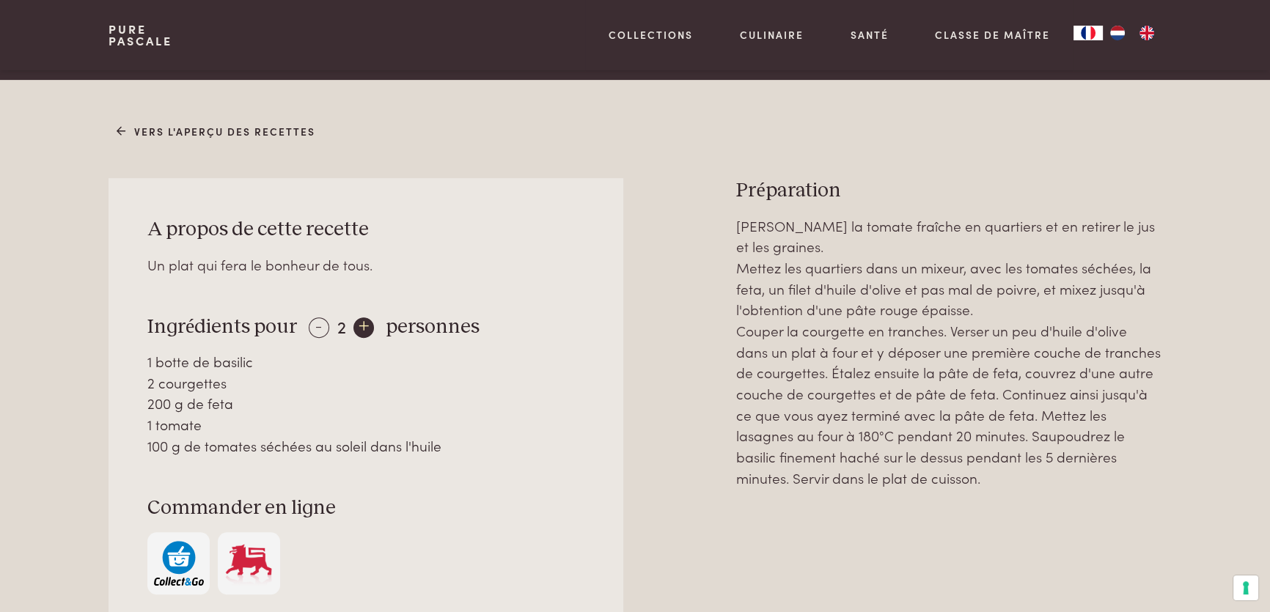
click at [359, 322] on div "+" at bounding box center [364, 328] width 21 height 21
click at [309, 328] on div "-" at bounding box center [319, 328] width 21 height 21
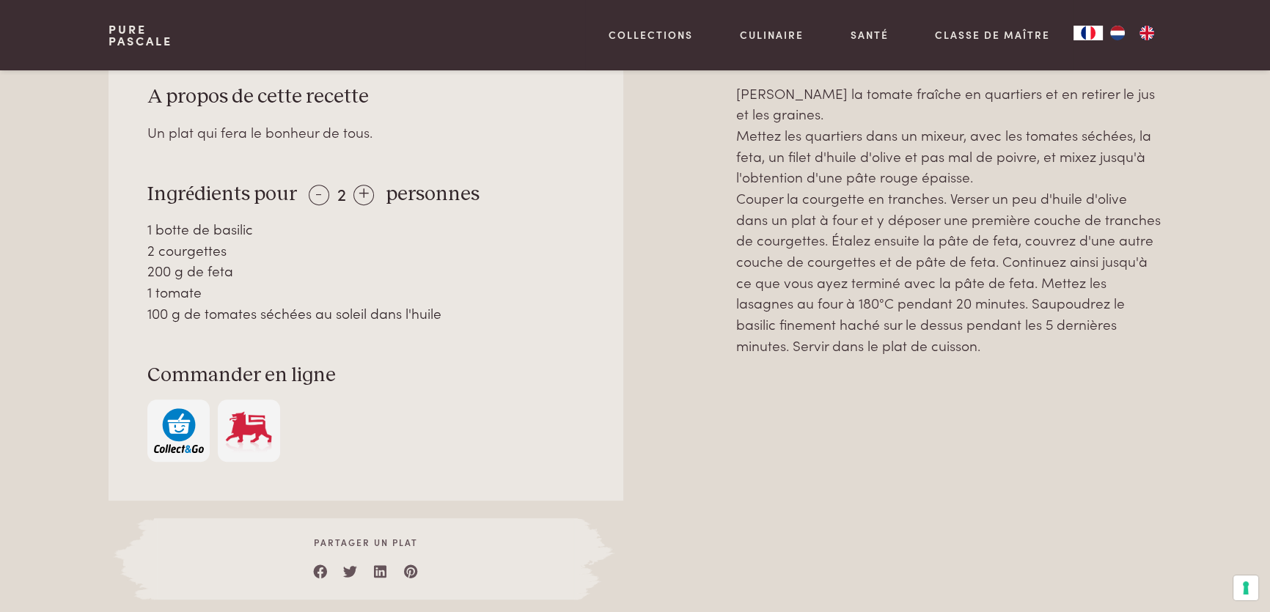
scroll to position [733, 0]
click at [681, 382] on div at bounding box center [680, 322] width 66 height 555
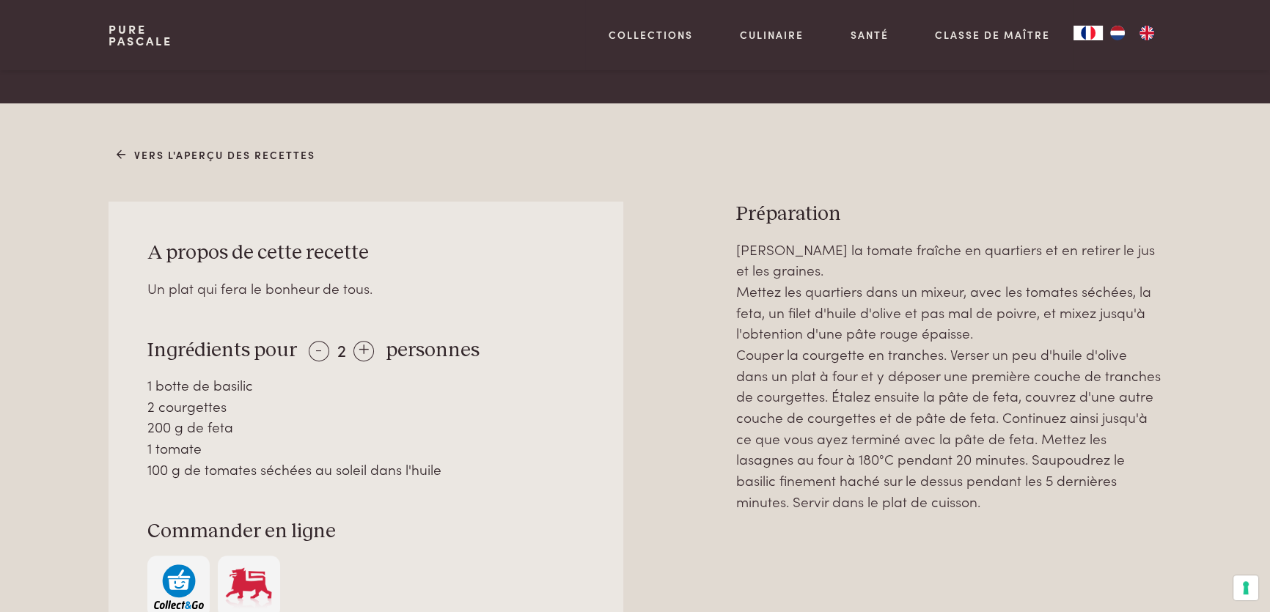
scroll to position [600, 0]
